Goal: Ask a question

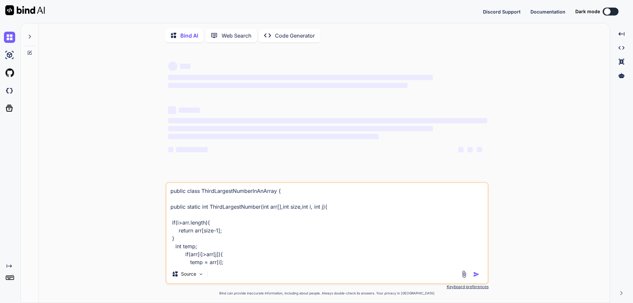
scroll to position [126, 0]
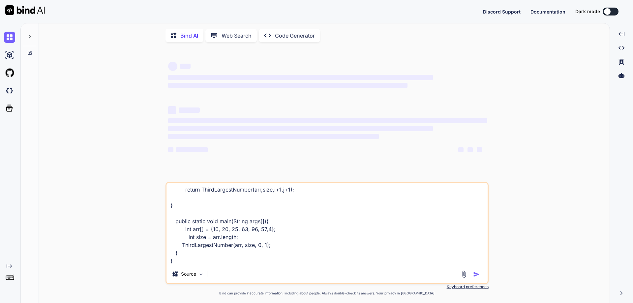
click at [185, 250] on textarea "public class ThirdLargestNumberInAnArray { public static int ThirdLargestNumber…" at bounding box center [326, 224] width 321 height 82
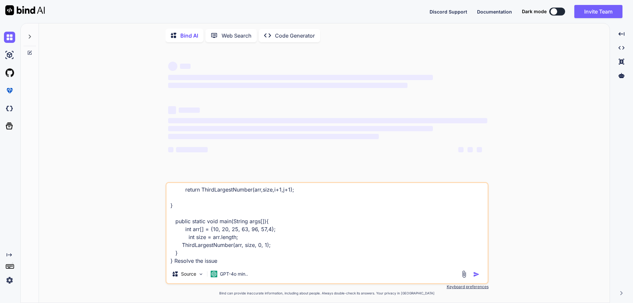
type textarea "public class ThirdLargestNumberInAnArray { public static int ThirdLargestNumber…"
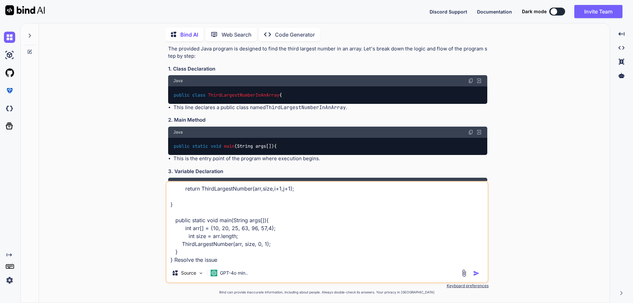
scroll to position [2507, 0]
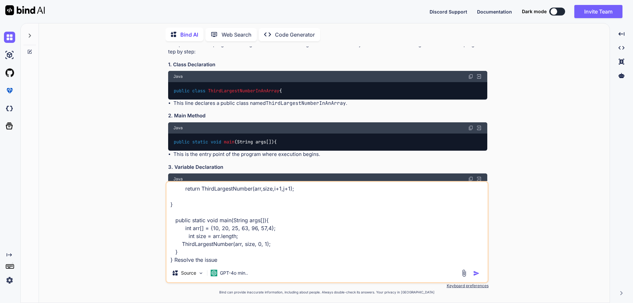
click at [223, 245] on textarea "public class ThirdLargestNumberInAnArray { public static int ThirdLargestNumber…" at bounding box center [326, 223] width 321 height 82
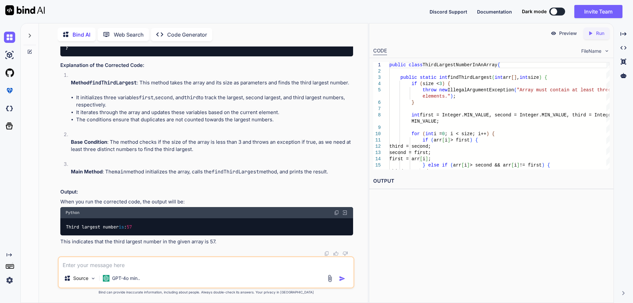
scroll to position [3666, 0]
drag, startPoint x: 57, startPoint y: 177, endPoint x: 146, endPoint y: 179, distance: 89.0
click at [146, 179] on div "You // Online Java Compiler // Use this editor to write, compile and run your J…" at bounding box center [206, 174] width 297 height 256
click at [151, 69] on h3 "Explanation of the Corrected Code:" at bounding box center [206, 66] width 293 height 8
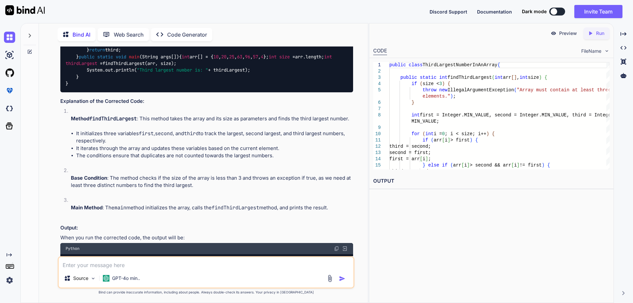
scroll to position [3501, 0]
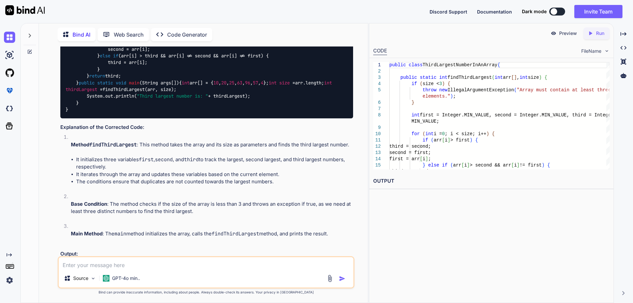
drag, startPoint x: 206, startPoint y: 129, endPoint x: 63, endPoint y: 113, distance: 144.3
click at [63, 113] on div "public class ThirdLargestNumberInAnArray { public static int findThirdLargest (…" at bounding box center [206, 49] width 293 height 138
click at [84, 113] on code "public class ThirdLargestNumberInAnArray { public static int findThirdLargest (…" at bounding box center [208, 49] width 285 height 128
drag, startPoint x: 84, startPoint y: 136, endPoint x: 91, endPoint y: 152, distance: 17.3
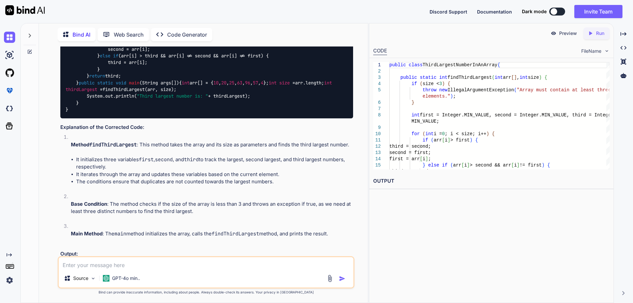
click at [91, 118] on div "public class ThirdLargestNumberInAnArray { public static int findThirdLargest (…" at bounding box center [206, 49] width 293 height 138
drag, startPoint x: 88, startPoint y: 164, endPoint x: 198, endPoint y: 196, distance: 115.3
click at [198, 118] on div "public class ThirdLargestNumberInAnArray { public static int findThirdLargest (…" at bounding box center [206, 49] width 293 height 138
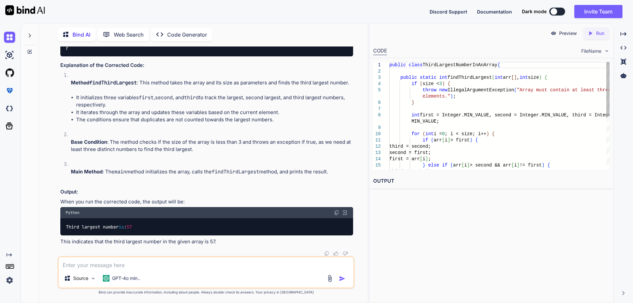
scroll to position [3600, 0]
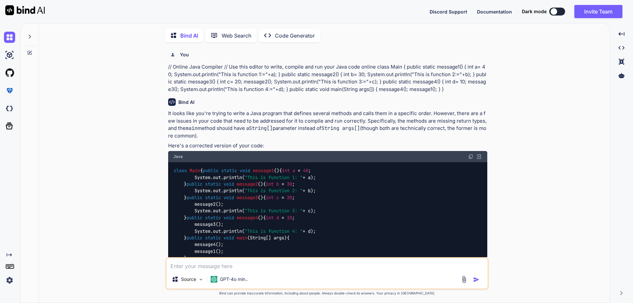
scroll to position [3237, 0]
